Goal: Task Accomplishment & Management: Manage account settings

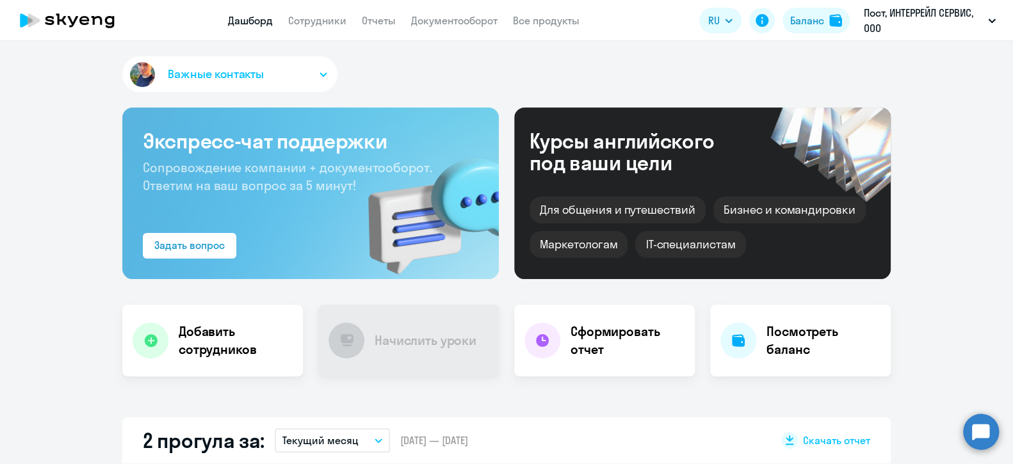
select select "30"
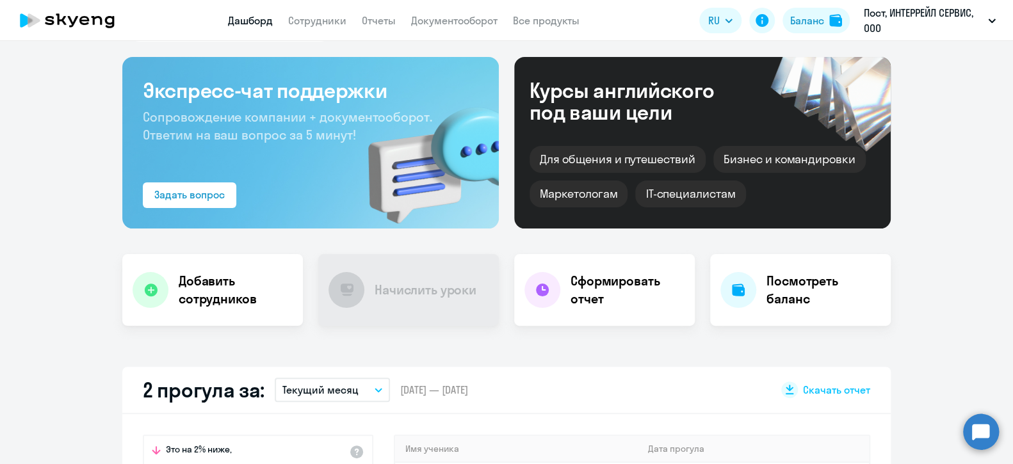
scroll to position [128, 0]
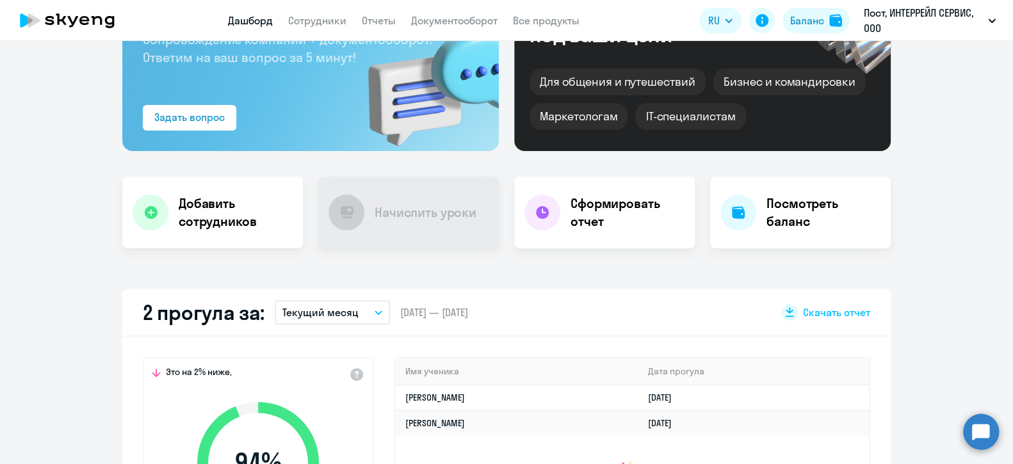
click at [375, 313] on icon "button" at bounding box center [379, 313] width 8 height 4
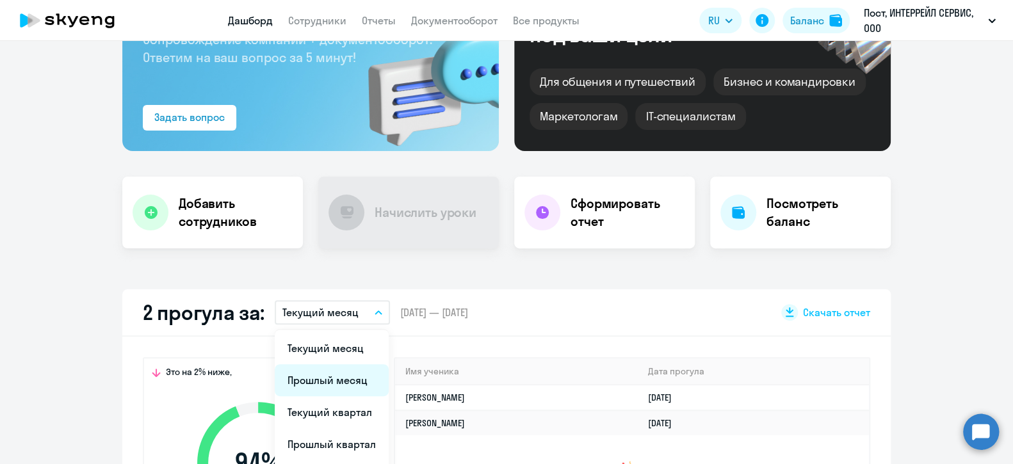
click at [322, 383] on li "Прошлый месяц" at bounding box center [332, 380] width 114 height 32
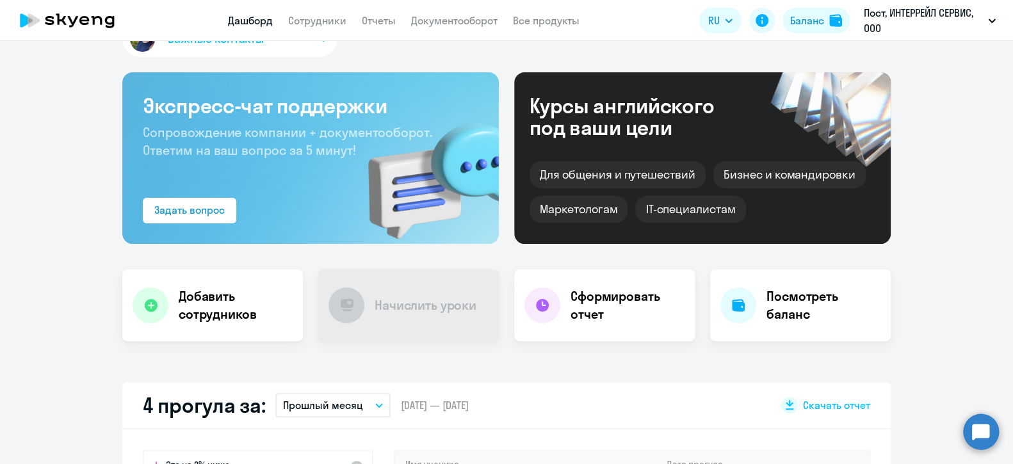
scroll to position [0, 0]
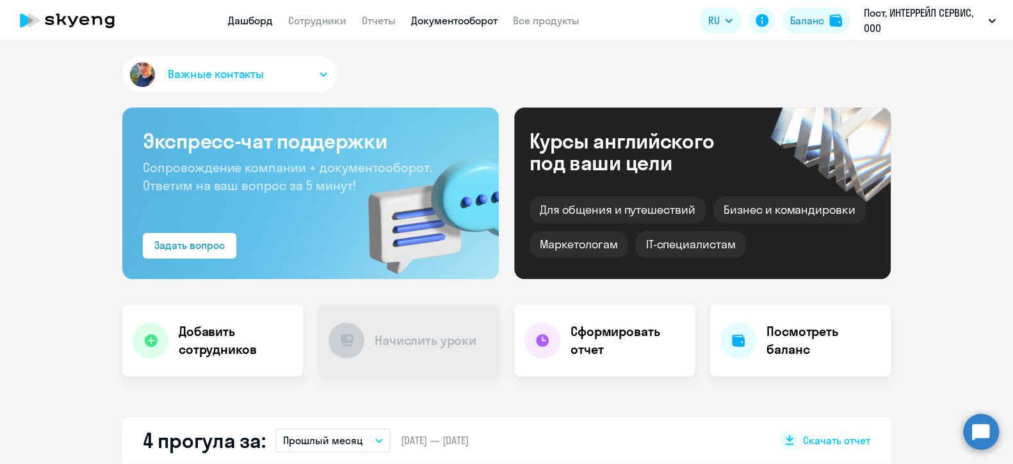
click at [455, 24] on link "Документооборот" at bounding box center [454, 20] width 86 height 13
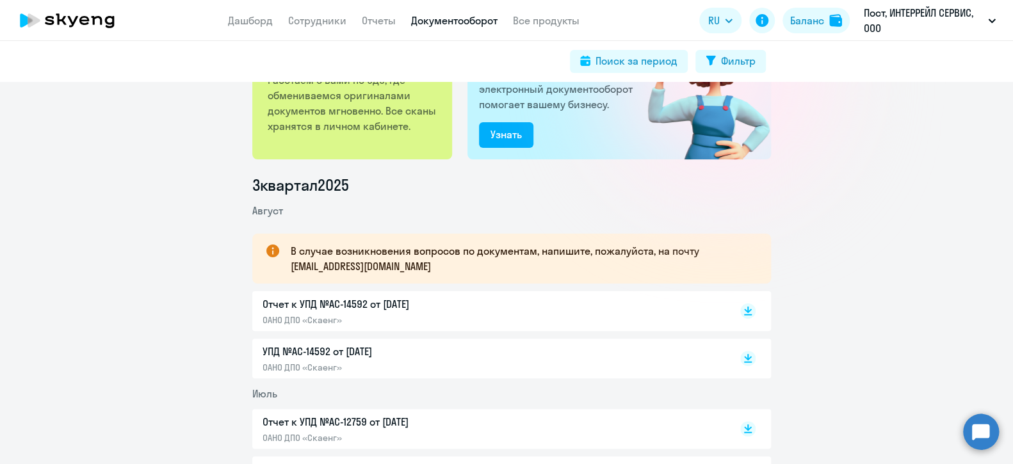
scroll to position [63, 0]
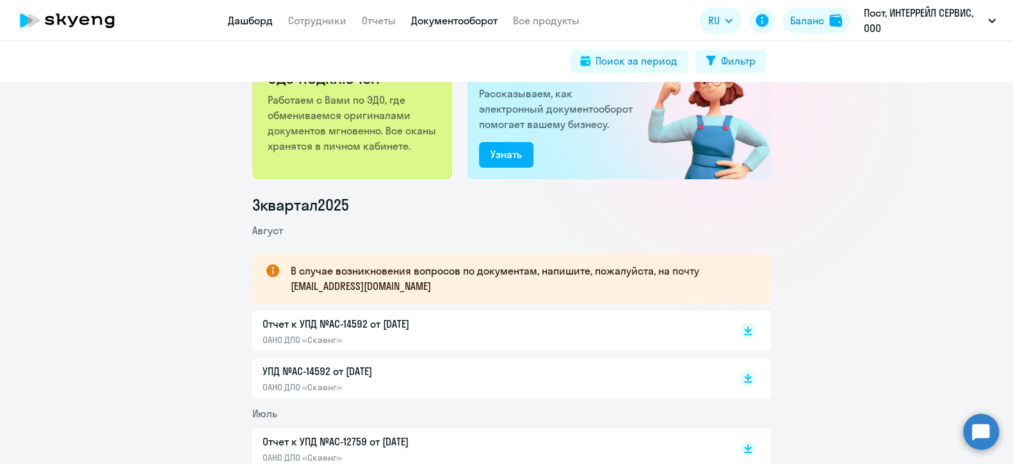
click at [257, 21] on link "Дашборд" at bounding box center [250, 20] width 45 height 13
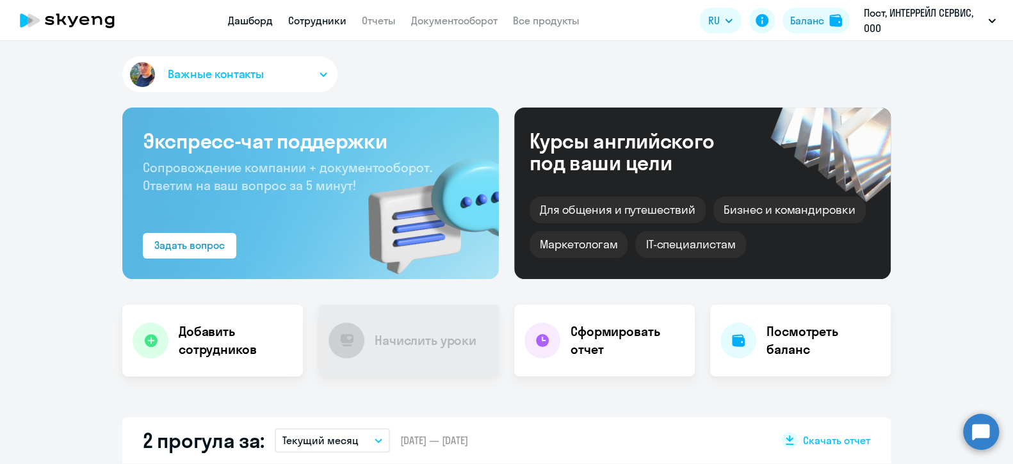
click at [321, 23] on link "Сотрудники" at bounding box center [317, 20] width 58 height 13
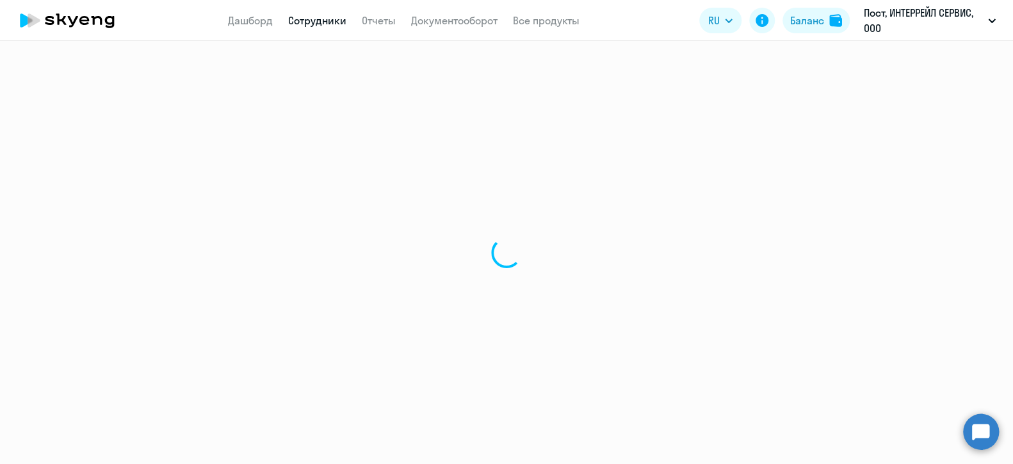
select select "30"
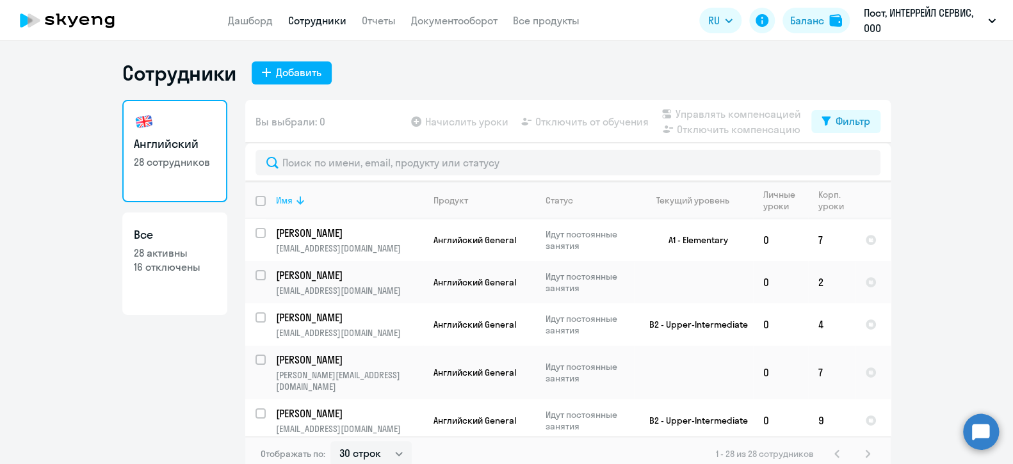
click at [281, 200] on div "Имя" at bounding box center [284, 201] width 17 height 12
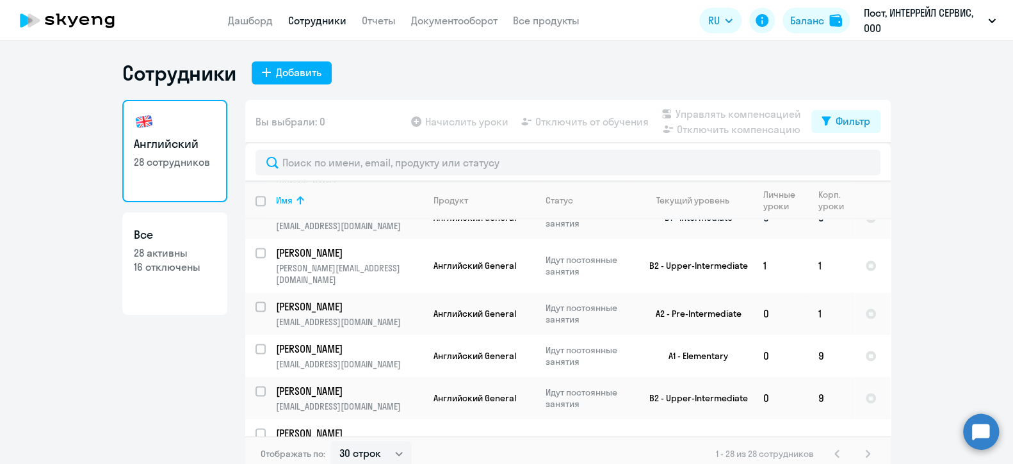
scroll to position [8, 0]
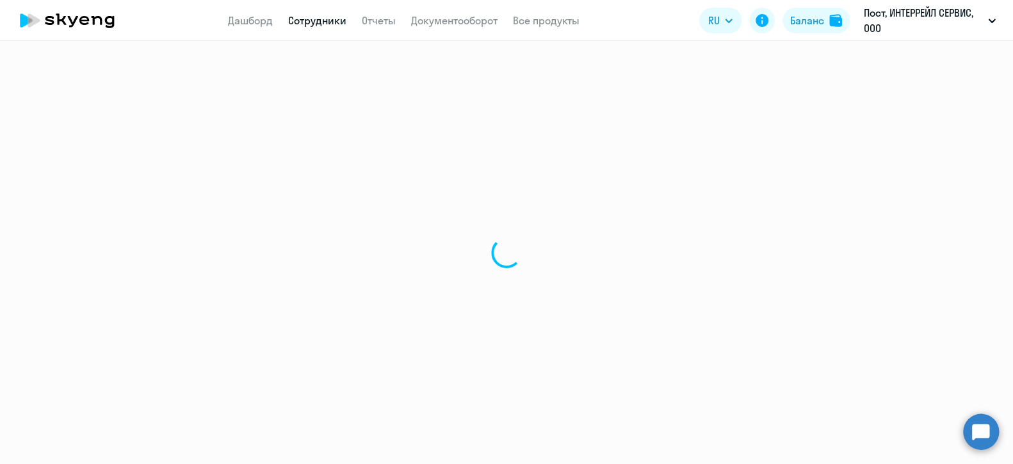
select select "english"
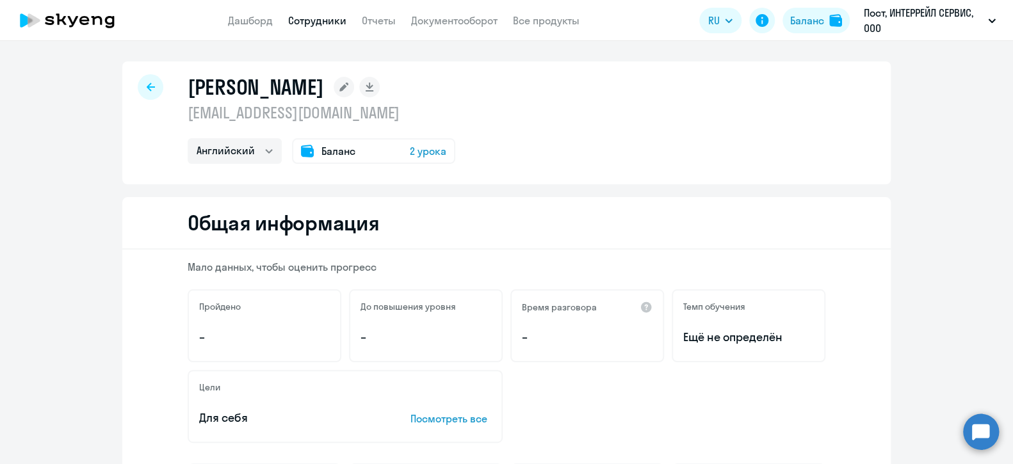
select select "30"
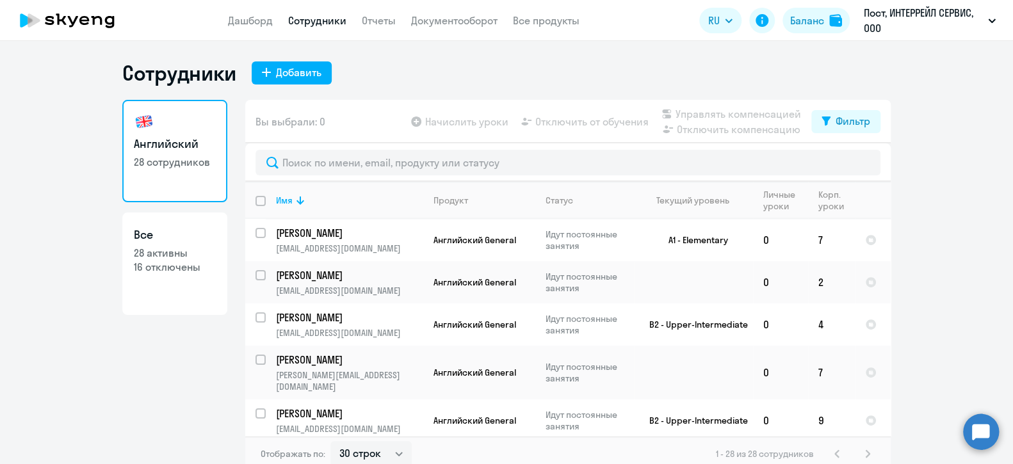
click at [161, 158] on p "28 сотрудников" at bounding box center [175, 162] width 82 height 14
click at [154, 145] on h3 "Английский" at bounding box center [175, 144] width 82 height 17
click at [250, 232] on div at bounding box center [261, 233] width 31 height 31
click at [256, 234] on input "deselect row 22355505" at bounding box center [269, 241] width 26 height 26
checkbox input "false"
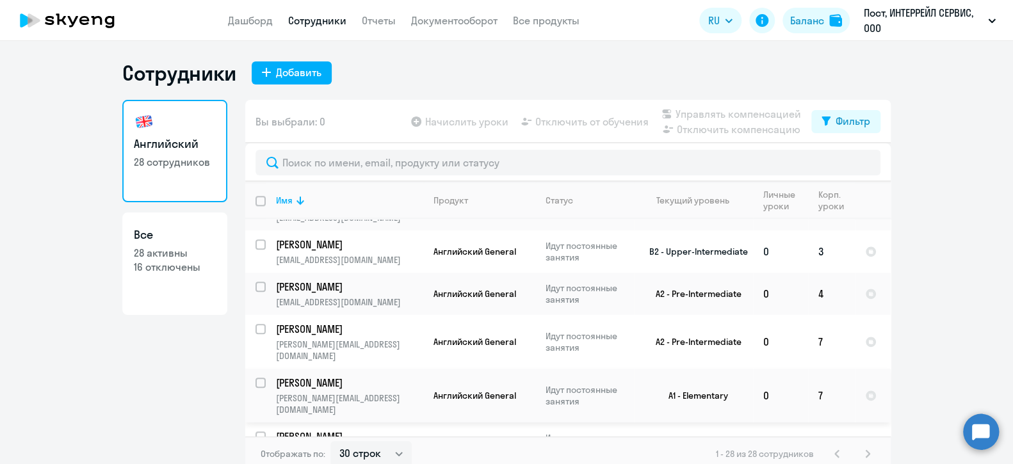
scroll to position [632, 0]
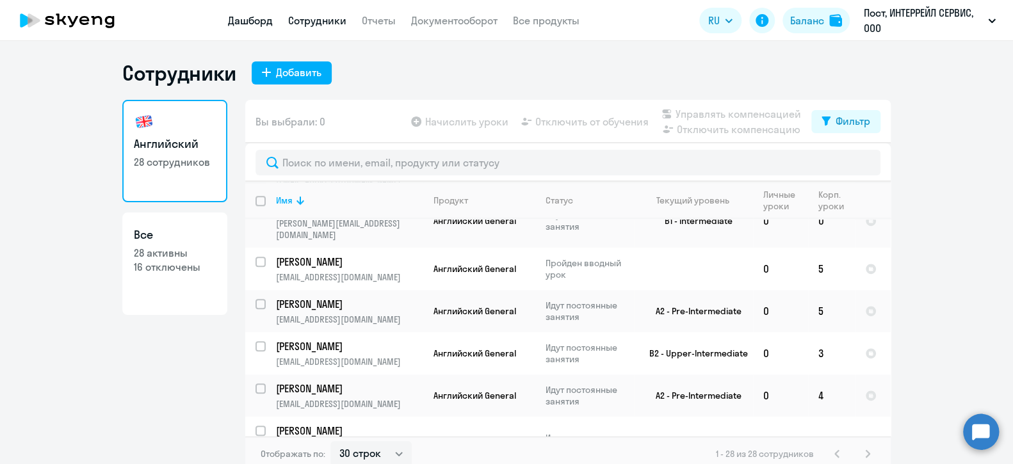
click at [249, 18] on link "Дашборд" at bounding box center [250, 20] width 45 height 13
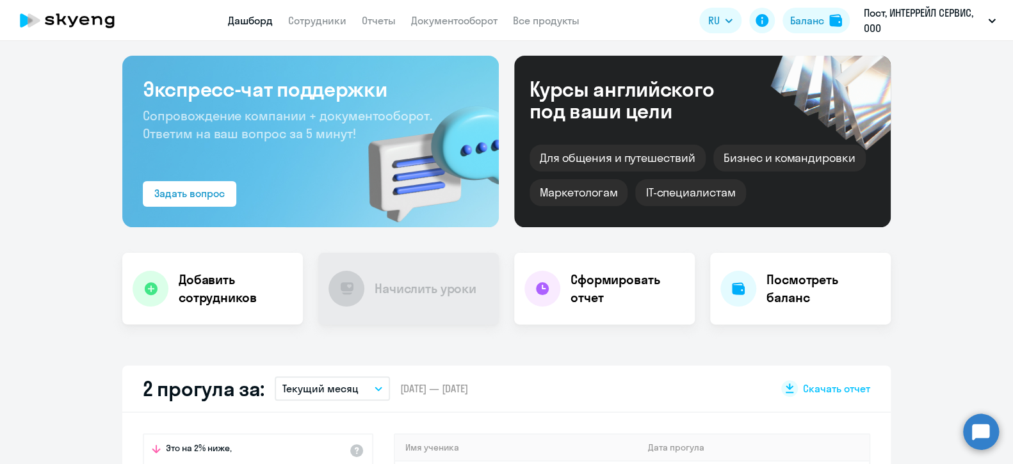
scroll to position [128, 0]
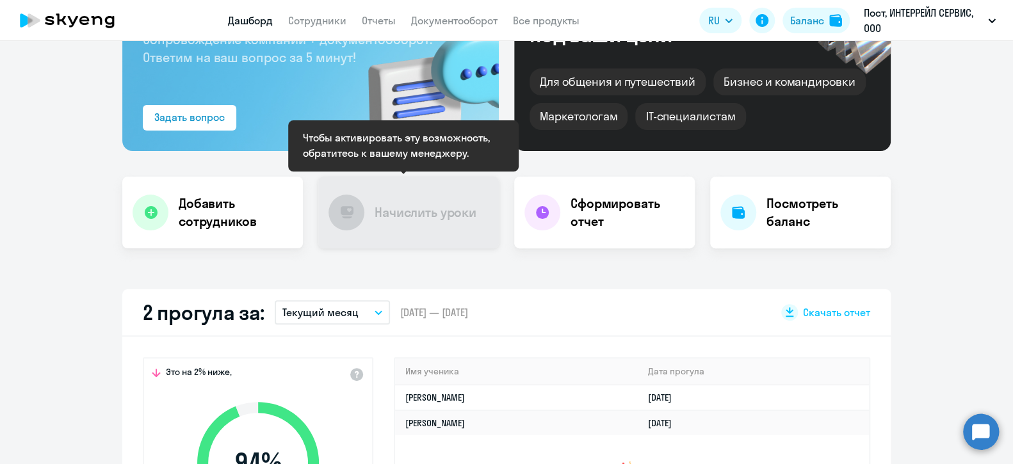
click at [405, 213] on h4 "Начислить уроки" at bounding box center [426, 213] width 102 height 18
select select "30"
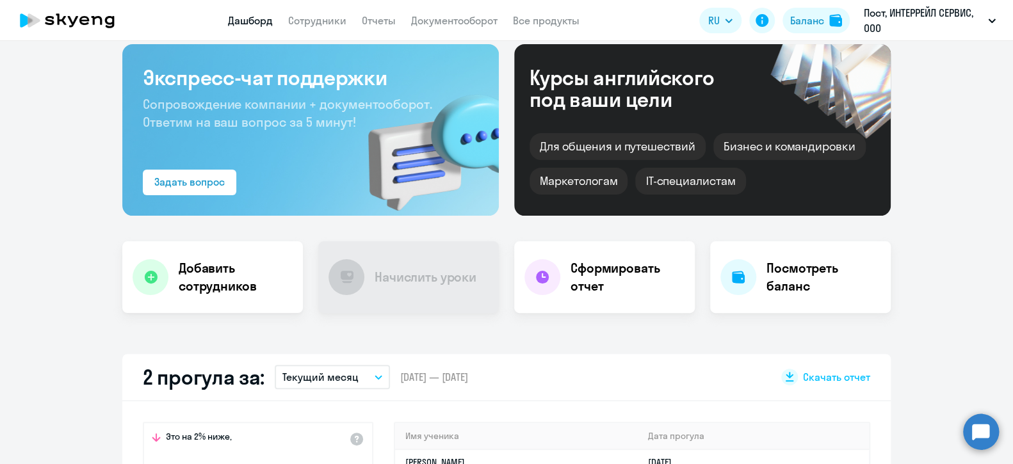
scroll to position [0, 0]
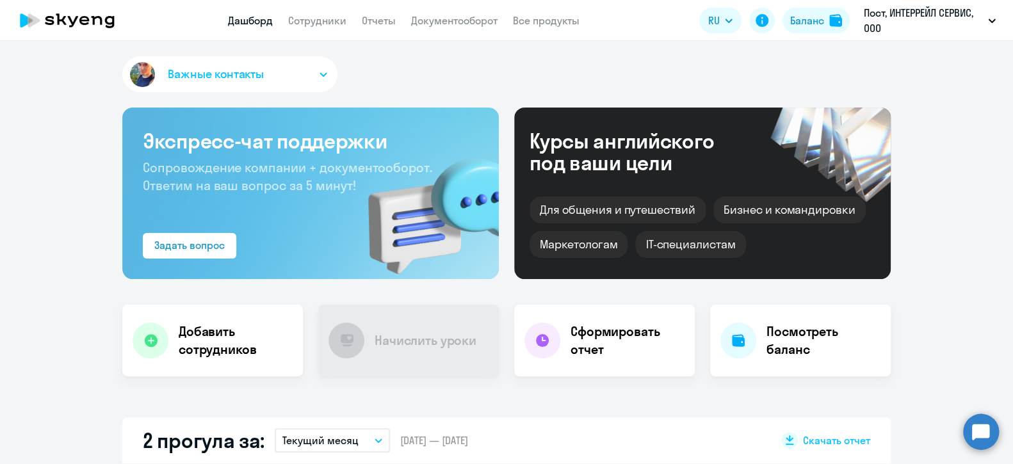
click at [314, 70] on button "Важные контакты" at bounding box center [229, 74] width 215 height 36
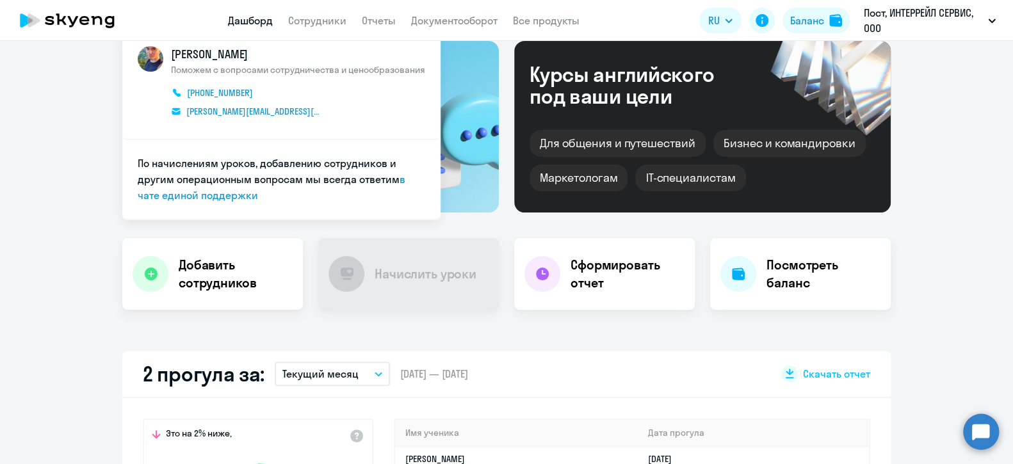
scroll to position [63, 0]
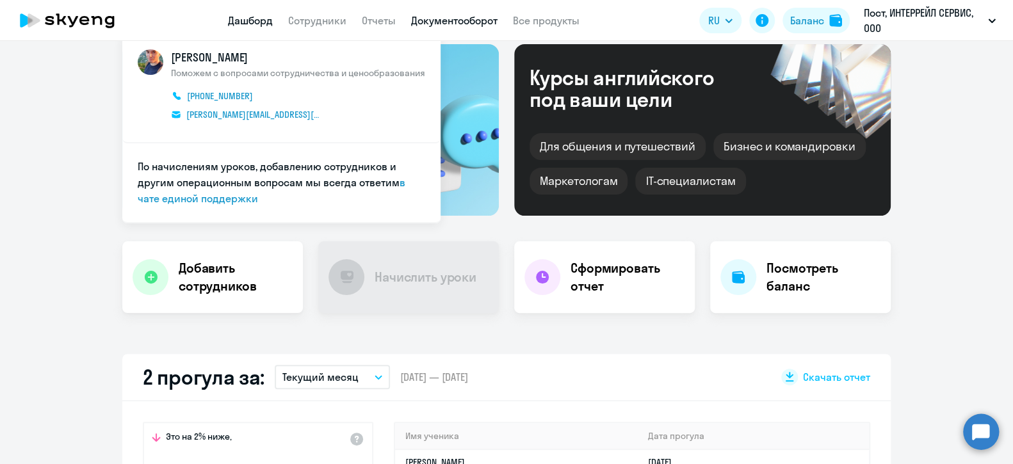
click at [445, 19] on link "Документооборот" at bounding box center [454, 20] width 86 height 13
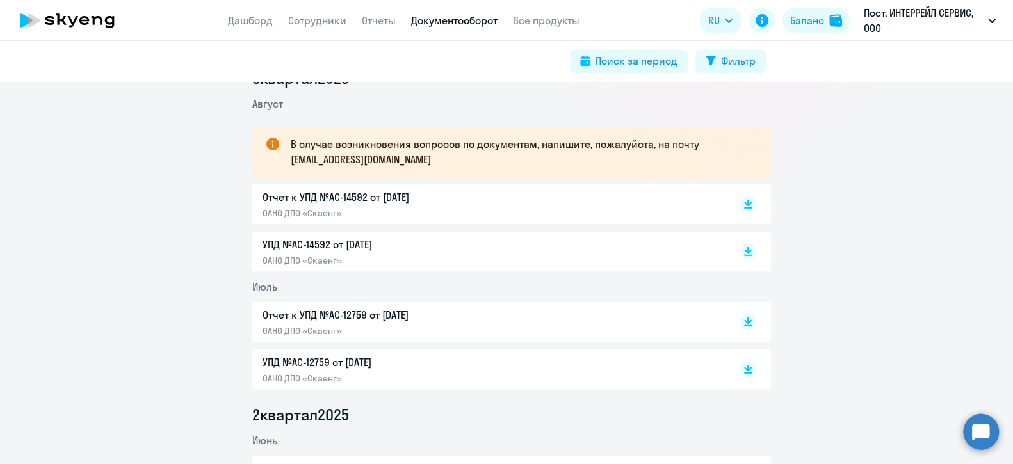
scroll to position [191, 0]
click at [365, 191] on p "Отчет к УПД №AC-14592 от [DATE]" at bounding box center [397, 195] width 269 height 15
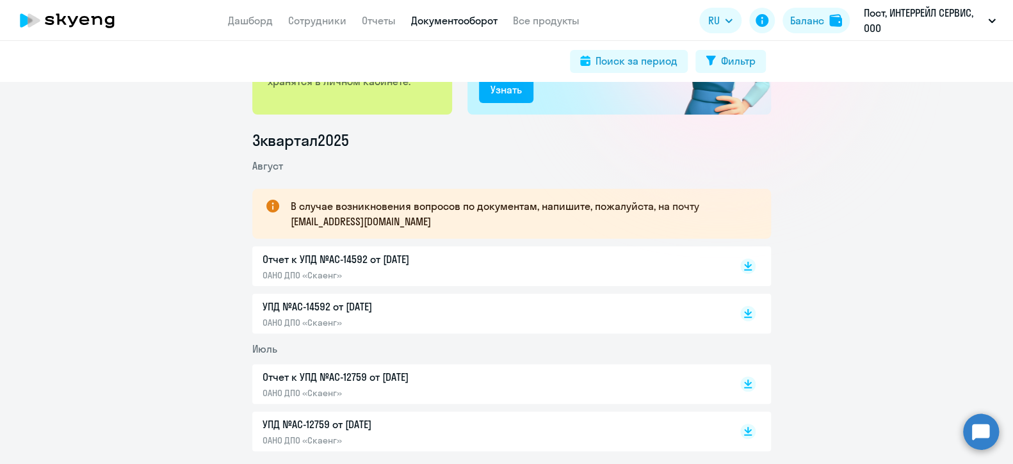
scroll to position [0, 0]
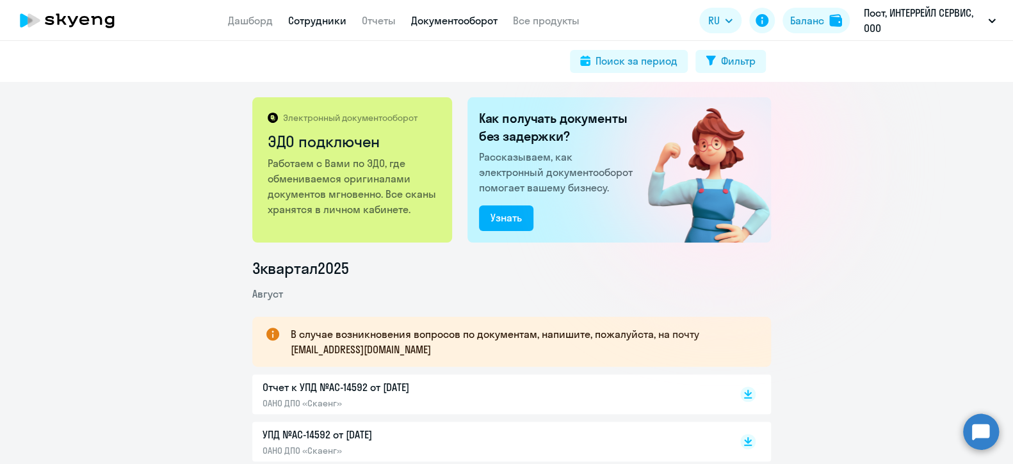
click at [337, 18] on link "Сотрудники" at bounding box center [317, 20] width 58 height 13
select select "30"
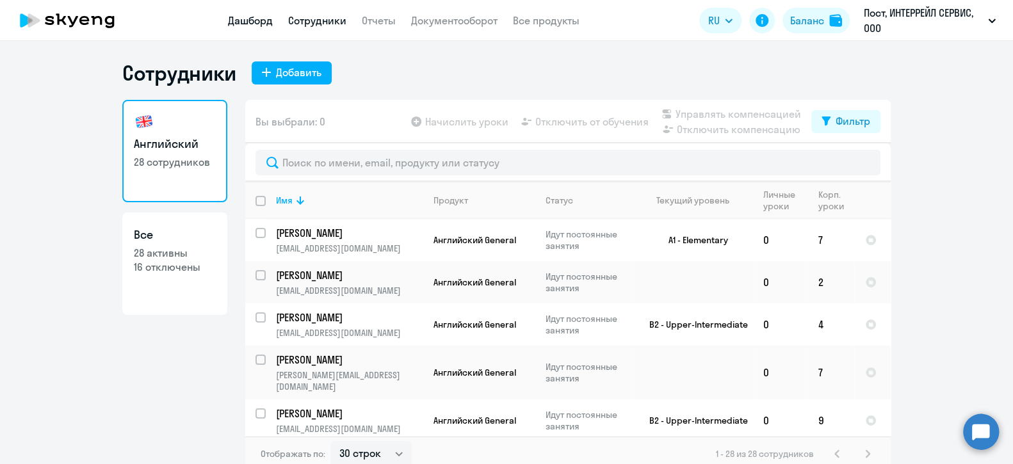
click at [250, 23] on link "Дашборд" at bounding box center [250, 20] width 45 height 13
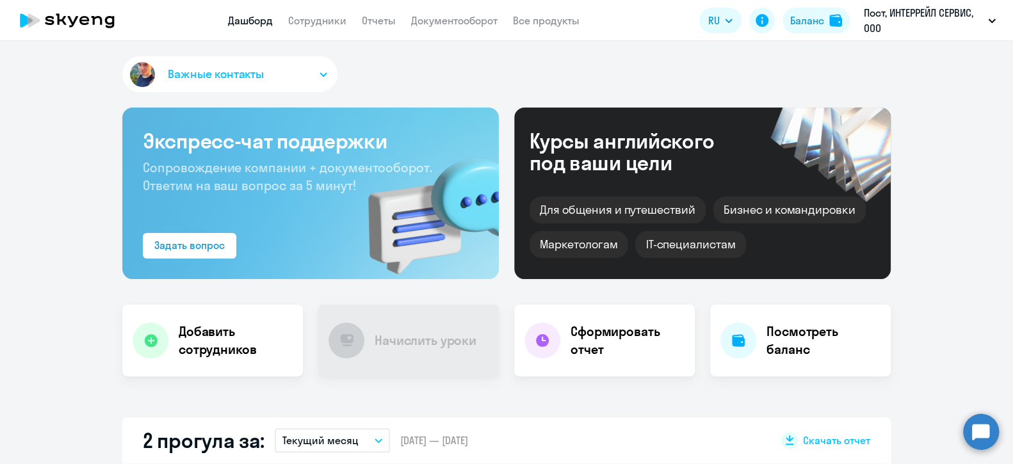
click at [229, 69] on span "Важные контакты" at bounding box center [216, 74] width 96 height 17
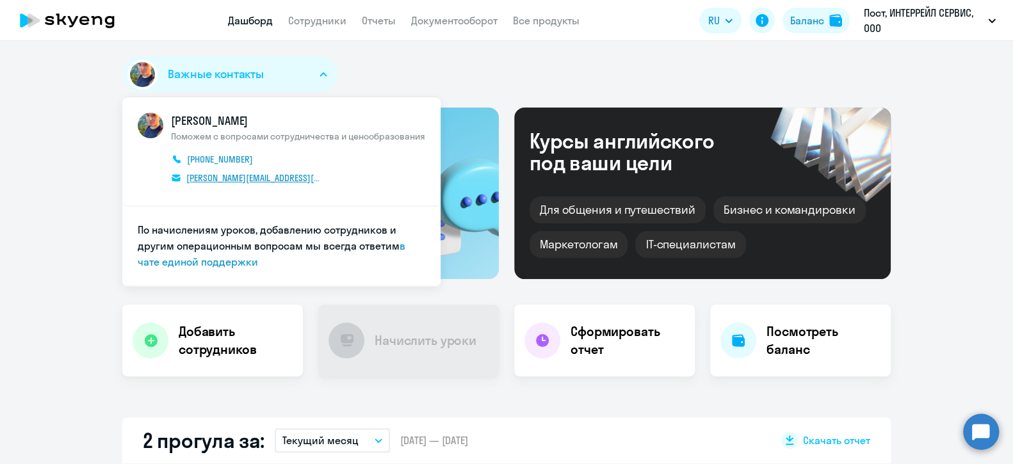
click at [236, 178] on span "[PERSON_NAME][EMAIL_ADDRESS][DOMAIN_NAME]" at bounding box center [253, 178] width 135 height 12
select select "30"
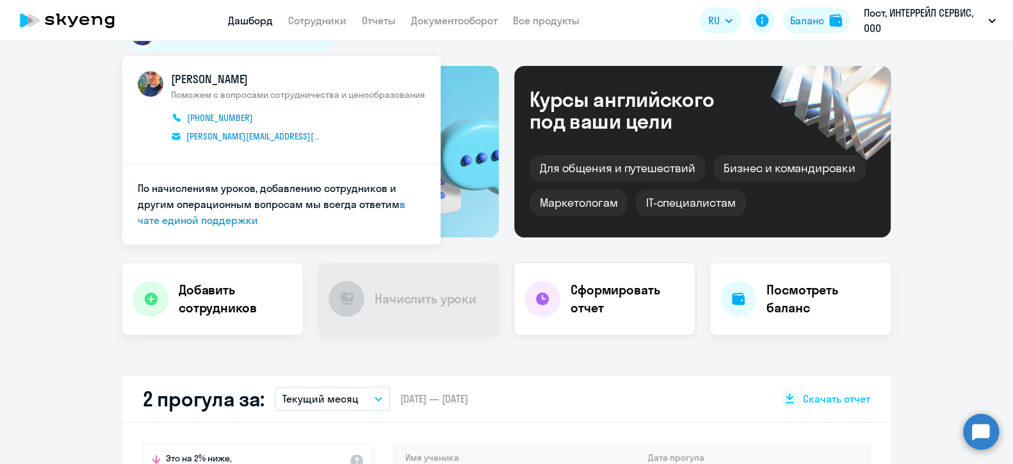
scroll to position [63, 0]
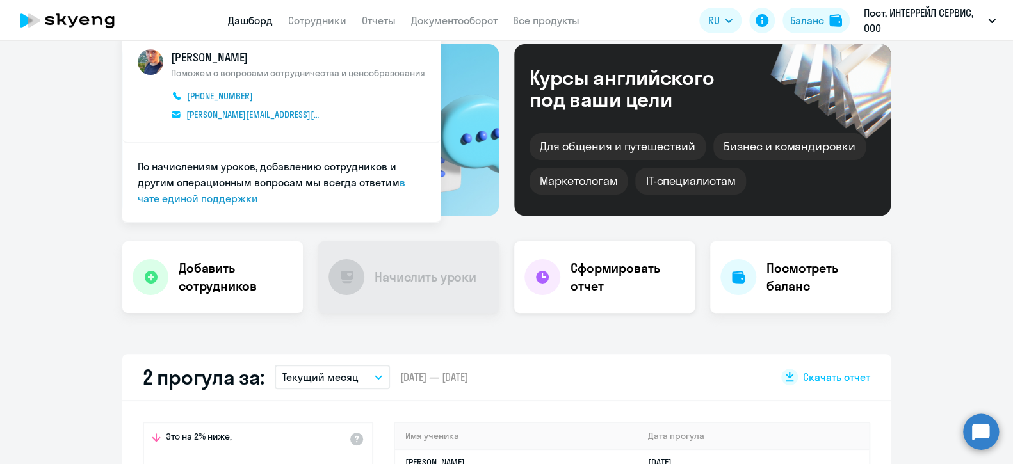
click at [617, 266] on h4 "Сформировать отчет" at bounding box center [628, 277] width 114 height 36
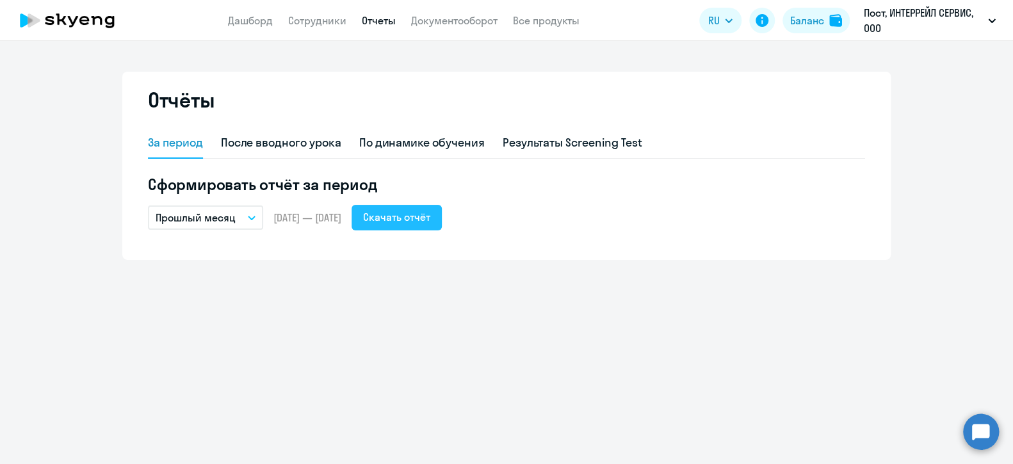
click at [405, 215] on div "Скачать отчёт" at bounding box center [396, 216] width 67 height 15
click at [259, 15] on link "Дашборд" at bounding box center [250, 20] width 45 height 13
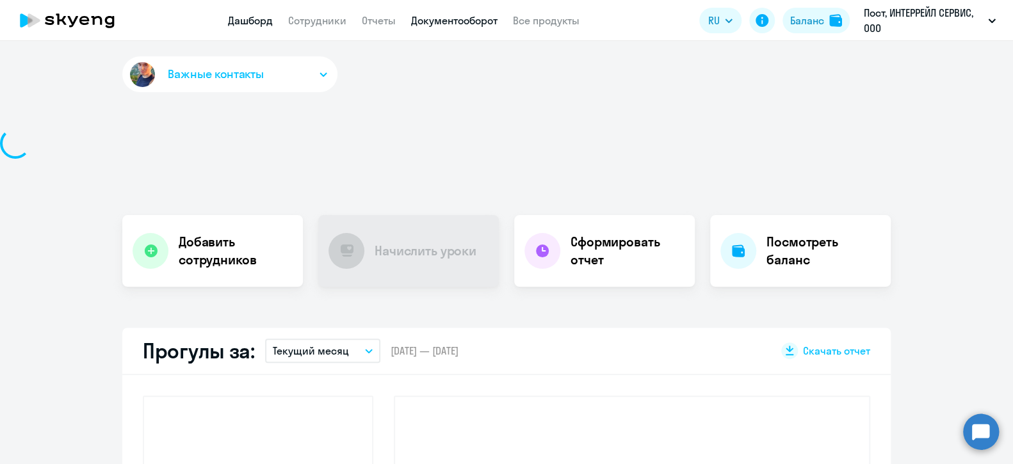
click at [469, 22] on link "Документооборот" at bounding box center [454, 20] width 86 height 13
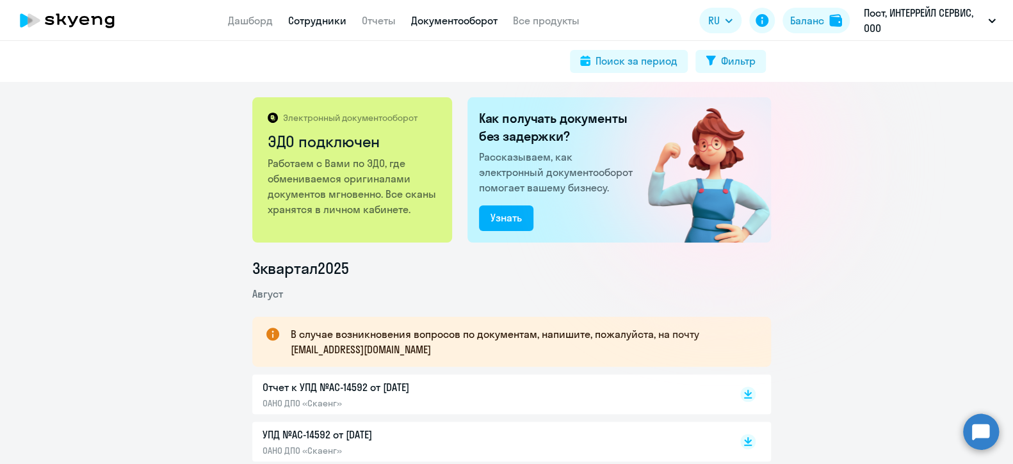
click at [328, 23] on link "Сотрудники" at bounding box center [317, 20] width 58 height 13
select select "30"
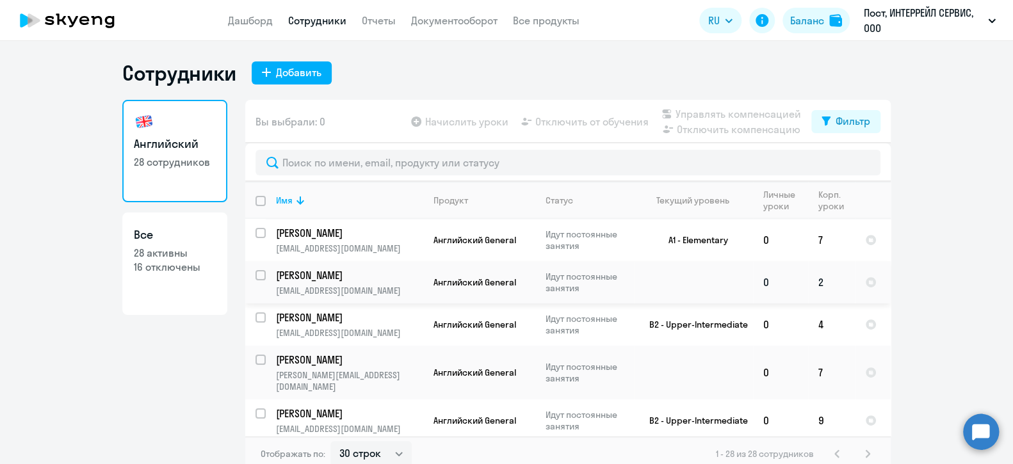
click at [256, 275] on input "select row 42024578" at bounding box center [269, 283] width 26 height 26
checkbox input "true"
click at [725, 114] on span "Управлять компенсацией" at bounding box center [739, 113] width 126 height 15
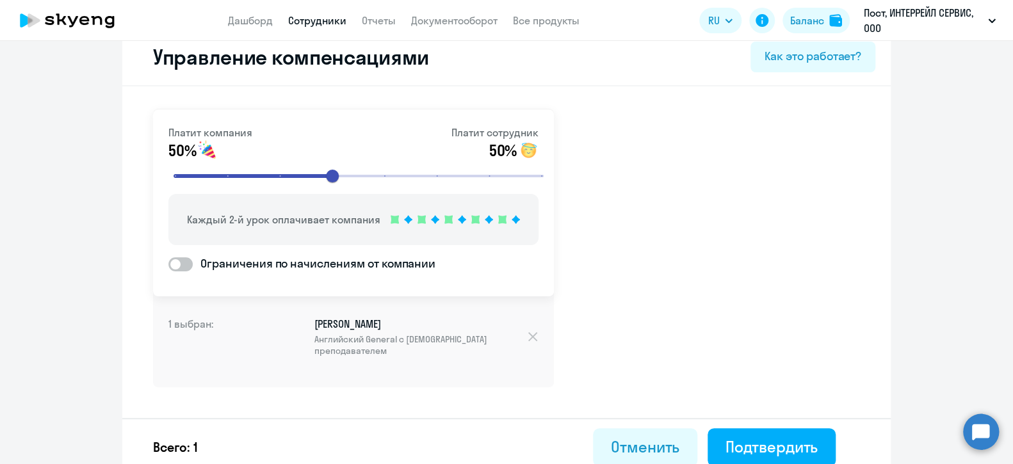
scroll to position [33, 0]
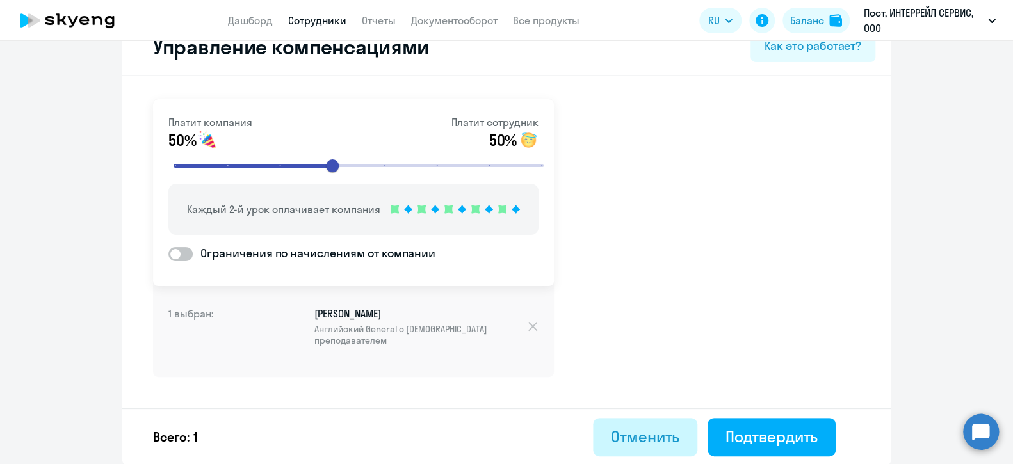
click at [647, 438] on div "Отменить" at bounding box center [645, 437] width 69 height 20
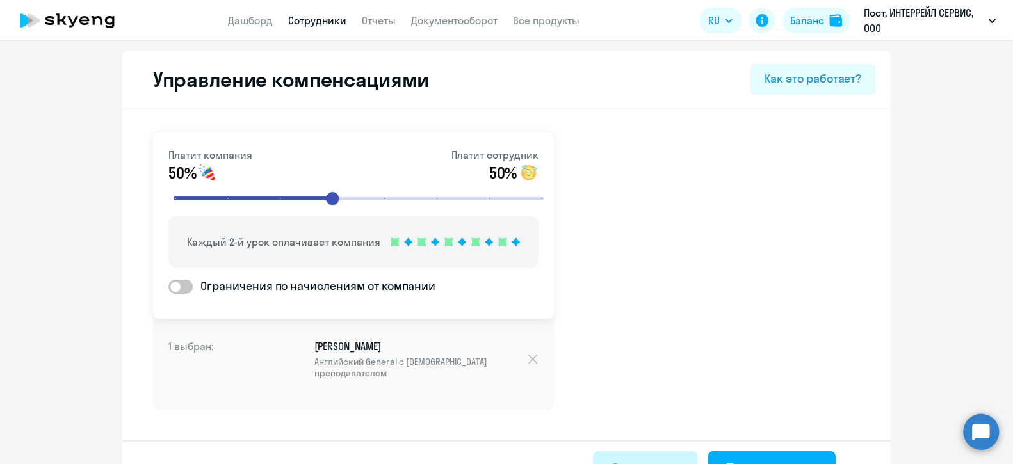
select select "30"
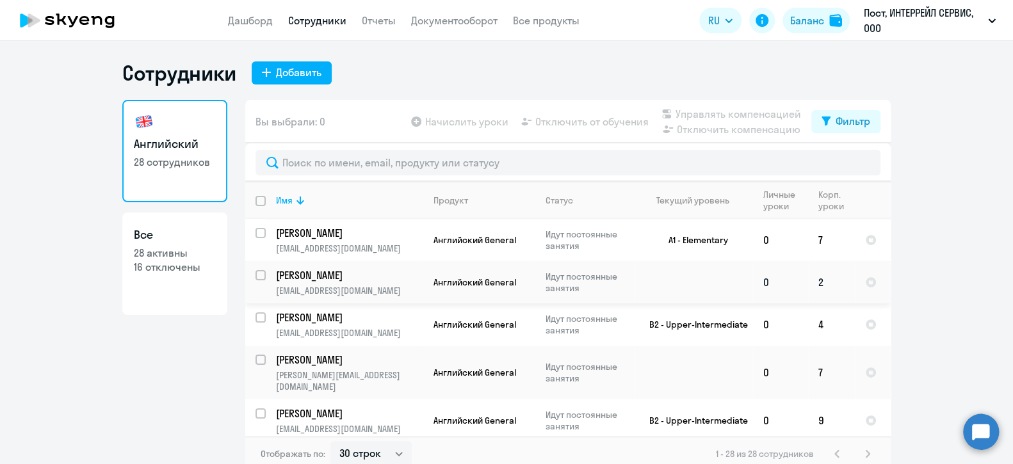
click at [323, 279] on p "[PERSON_NAME]" at bounding box center [348, 275] width 145 height 14
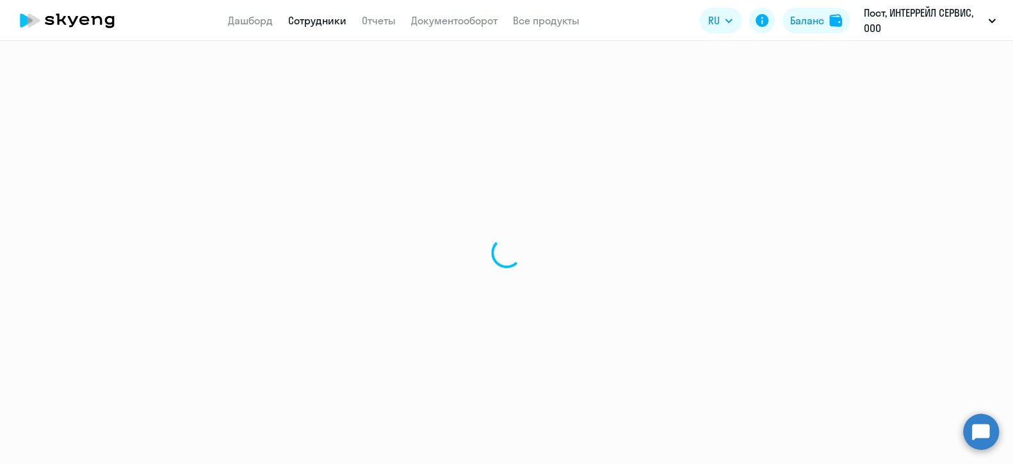
select select "english"
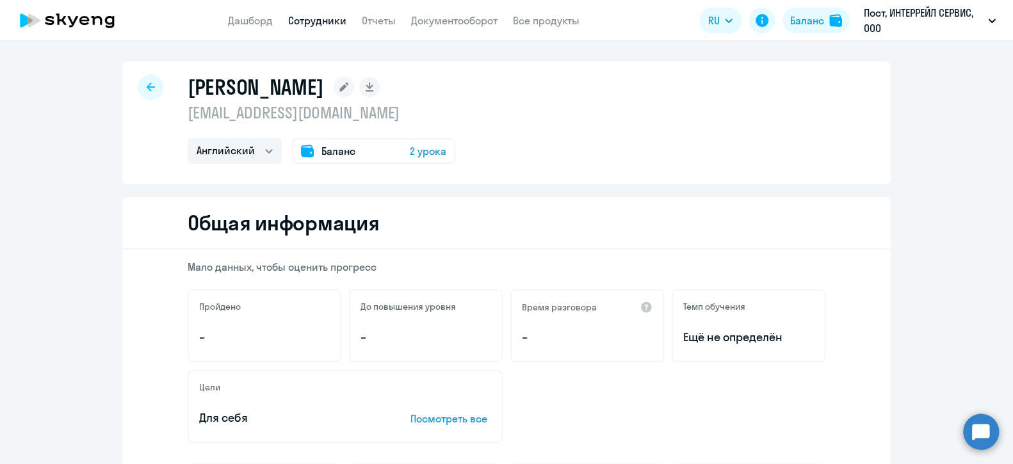
click at [332, 149] on span "Баланс" at bounding box center [339, 150] width 34 height 15
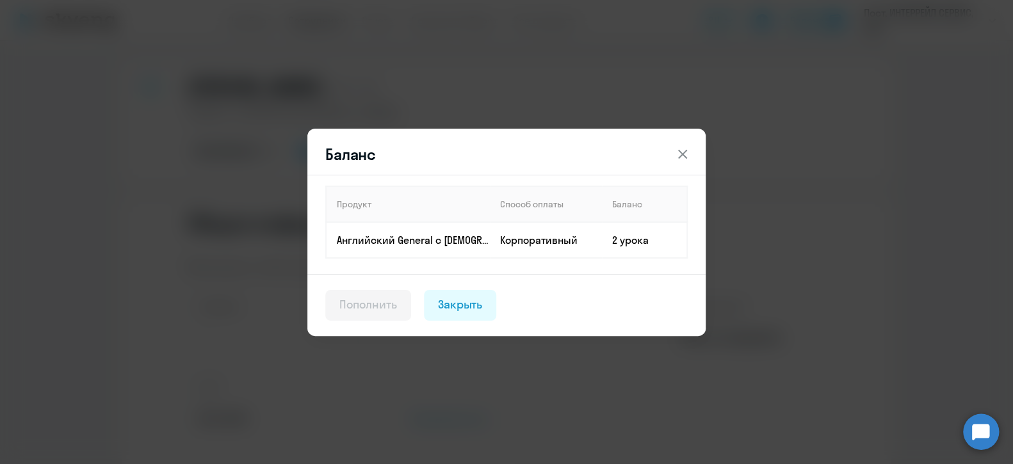
click at [687, 157] on icon at bounding box center [682, 154] width 15 height 15
